Goal: Find contact information: Find contact information

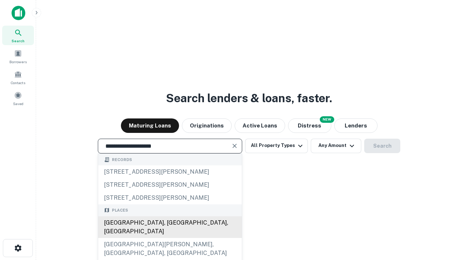
click at [169, 238] on div "[GEOGRAPHIC_DATA], [GEOGRAPHIC_DATA], [GEOGRAPHIC_DATA]" at bounding box center [170, 227] width 144 height 22
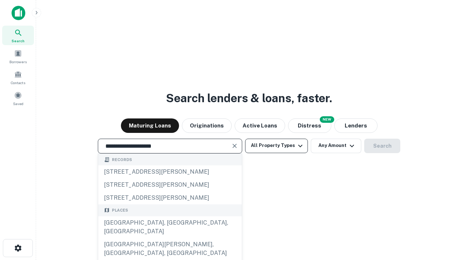
type input "**********"
click at [276, 145] on button "All Property Types" at bounding box center [276, 145] width 63 height 14
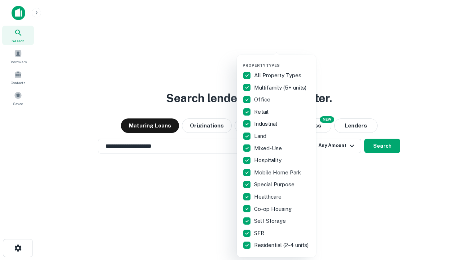
click at [282, 61] on button "button" at bounding box center [281, 61] width 79 height 0
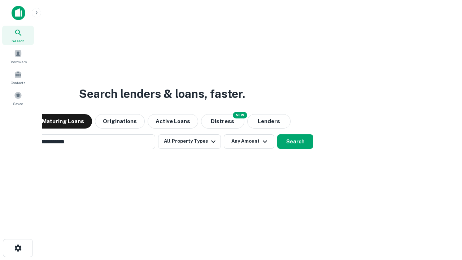
scroll to position [11, 0]
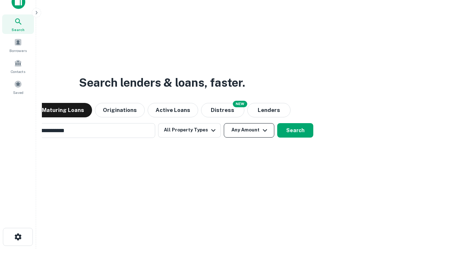
click at [224, 123] on button "Any Amount" at bounding box center [249, 130] width 50 height 14
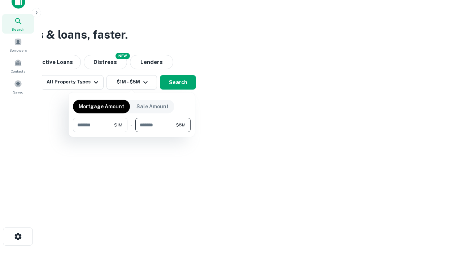
type input "*******"
click at [132, 132] on button "button" at bounding box center [132, 132] width 118 height 0
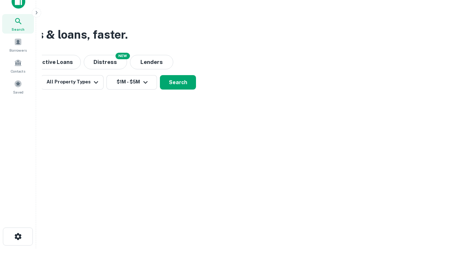
scroll to position [11, 0]
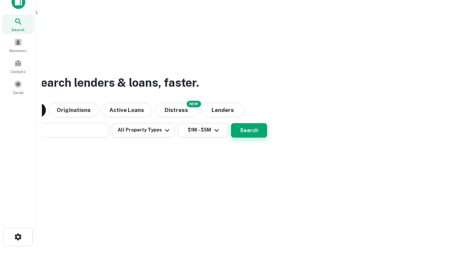
click at [231, 123] on button "Search" at bounding box center [249, 130] width 36 height 14
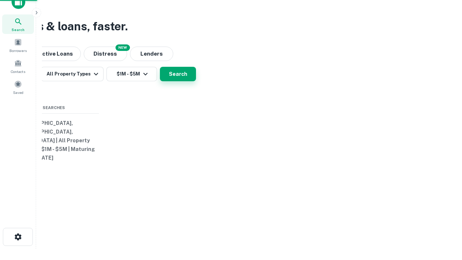
scroll to position [12, 0]
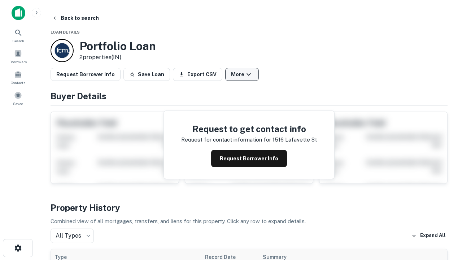
click at [242, 74] on button "More" at bounding box center [242, 74] width 34 height 13
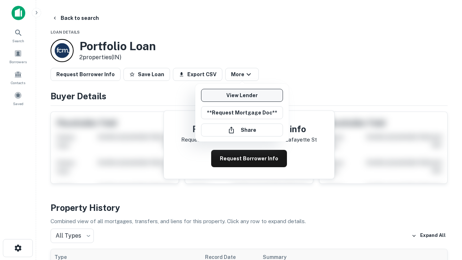
click at [242, 95] on link "View Lender" at bounding box center [242, 95] width 82 height 13
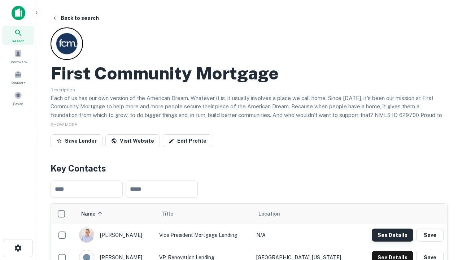
click at [392, 234] on button "See Details" at bounding box center [391, 234] width 41 height 13
click at [18, 248] on icon "button" at bounding box center [18, 247] width 9 height 9
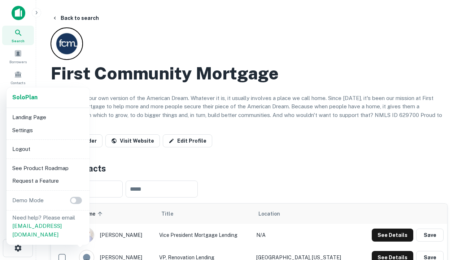
click at [48, 149] on li "Logout" at bounding box center [47, 148] width 77 height 13
